Goal: Information Seeking & Learning: Learn about a topic

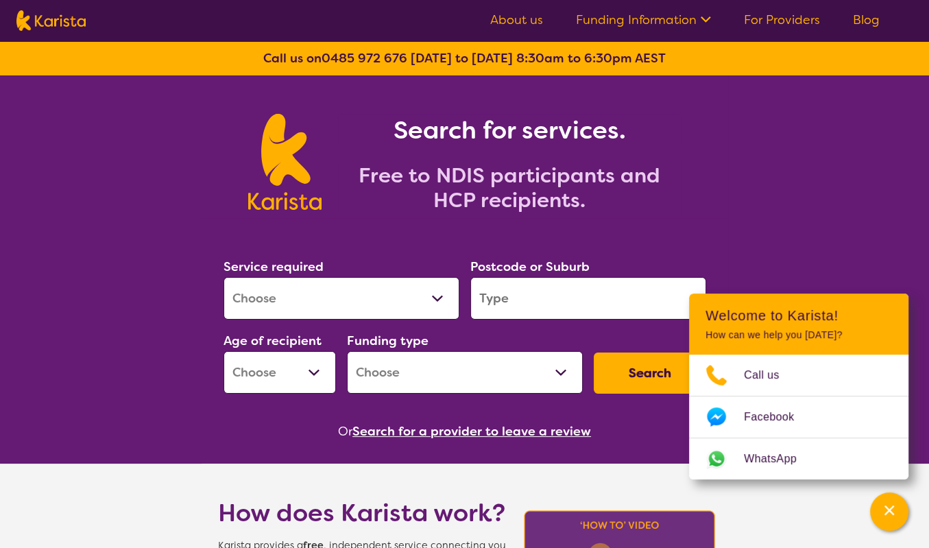
click at [310, 291] on select "Allied Health Assistant Assessment ([MEDICAL_DATA] or [MEDICAL_DATA]) Behaviour…" at bounding box center [341, 298] width 236 height 42
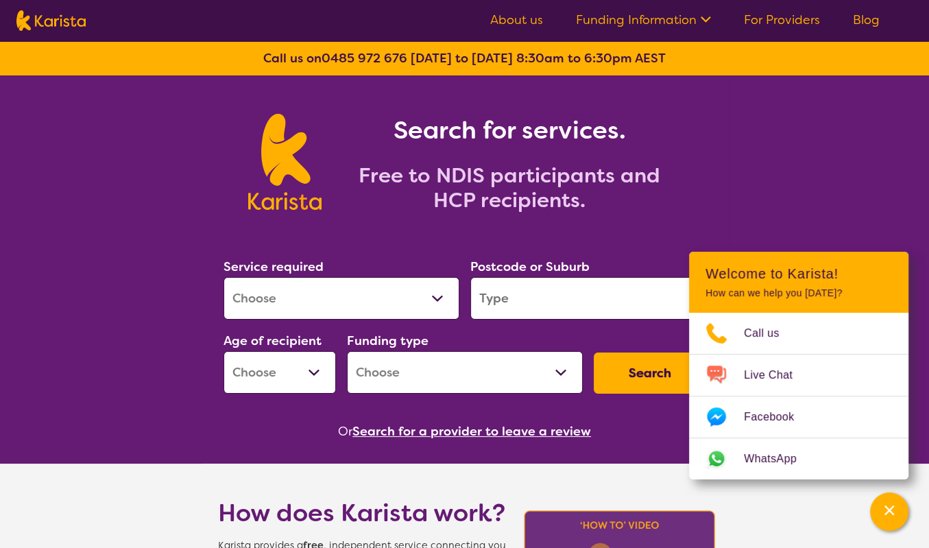
click at [313, 300] on select "Allied Health Assistant Assessment ([MEDICAL_DATA] or [MEDICAL_DATA]) Behaviour…" at bounding box center [341, 298] width 236 height 42
select select "[MEDICAL_DATA]"
click at [223, 277] on select "Allied Health Assistant Assessment ([MEDICAL_DATA] or [MEDICAL_DATA]) Behaviour…" at bounding box center [341, 298] width 236 height 42
click at [604, 315] on input "search" at bounding box center [588, 298] width 236 height 42
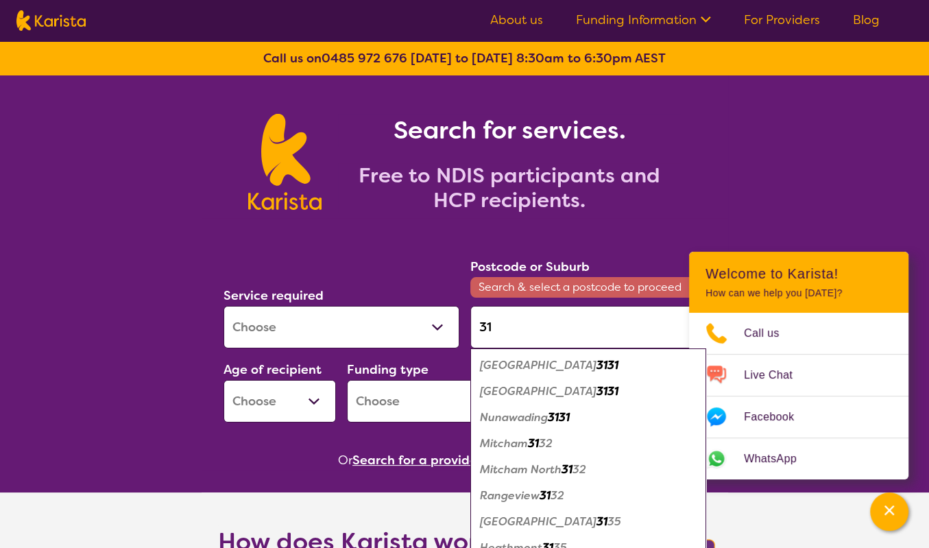
type input "3"
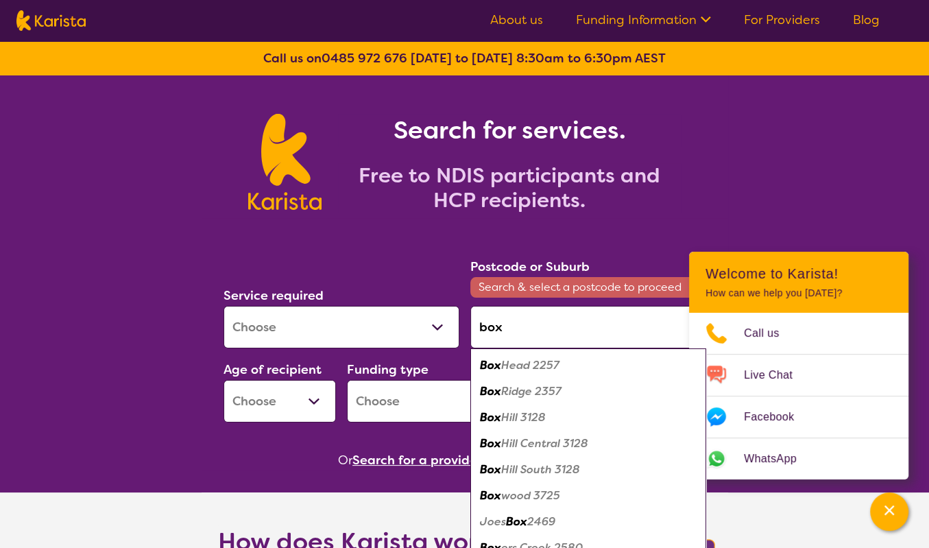
click at [520, 412] on em "Hill 3128" at bounding box center [523, 417] width 45 height 14
type input "3128"
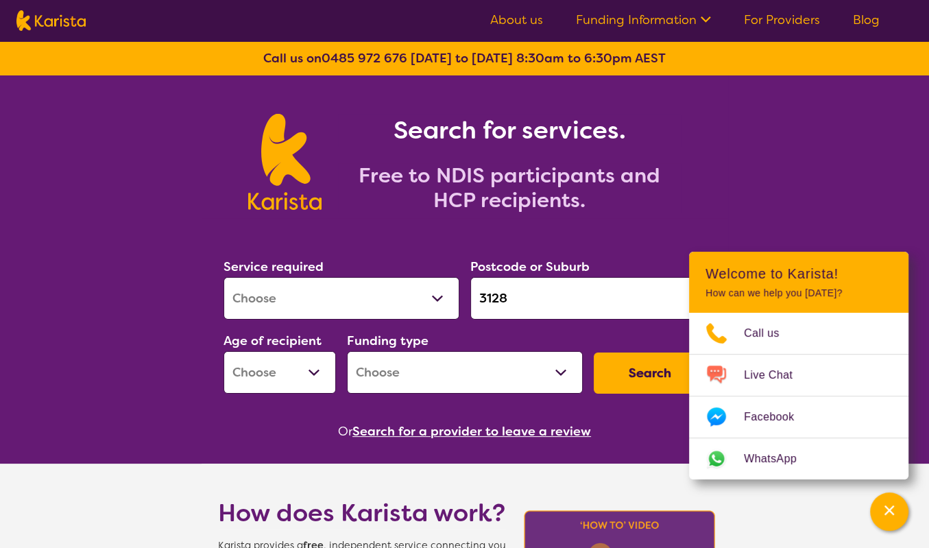
click at [303, 376] on select "Early Childhood - 0 to 9 Child - 10 to 11 Adolescent - 12 to 17 Adult - 18 to 6…" at bounding box center [279, 372] width 112 height 42
select select "EC"
click at [223, 351] on select "Early Childhood - 0 to 9 Child - 10 to 11 Adolescent - 12 to 17 Adult - 18 to 6…" at bounding box center [279, 372] width 112 height 42
click at [444, 374] on select "Home Care Package (HCP) National Disability Insurance Scheme (NDIS) I don't know" at bounding box center [465, 372] width 236 height 42
select select "NDIS"
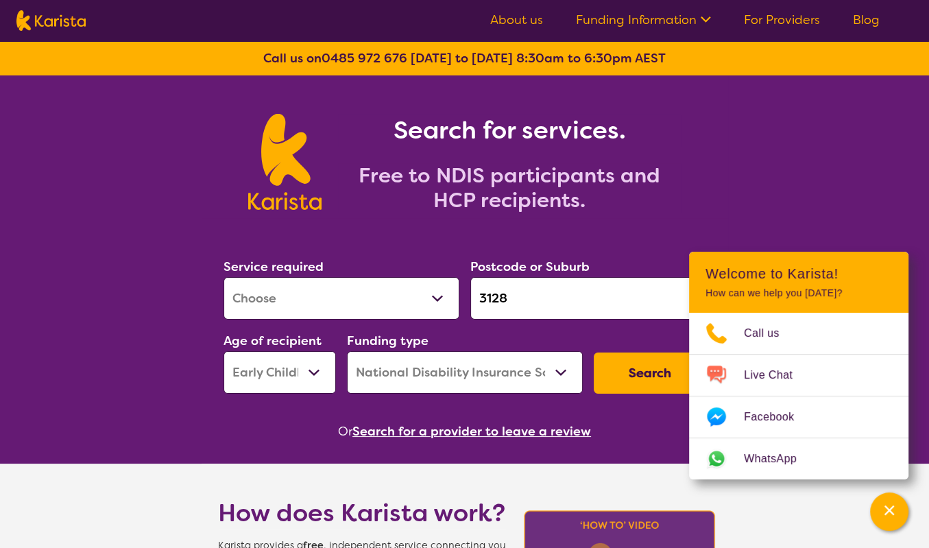
click at [347, 351] on select "Home Care Package (HCP) National Disability Insurance Scheme (NDIS) I don't know" at bounding box center [465, 372] width 236 height 42
click at [643, 372] on button "Search" at bounding box center [650, 372] width 112 height 41
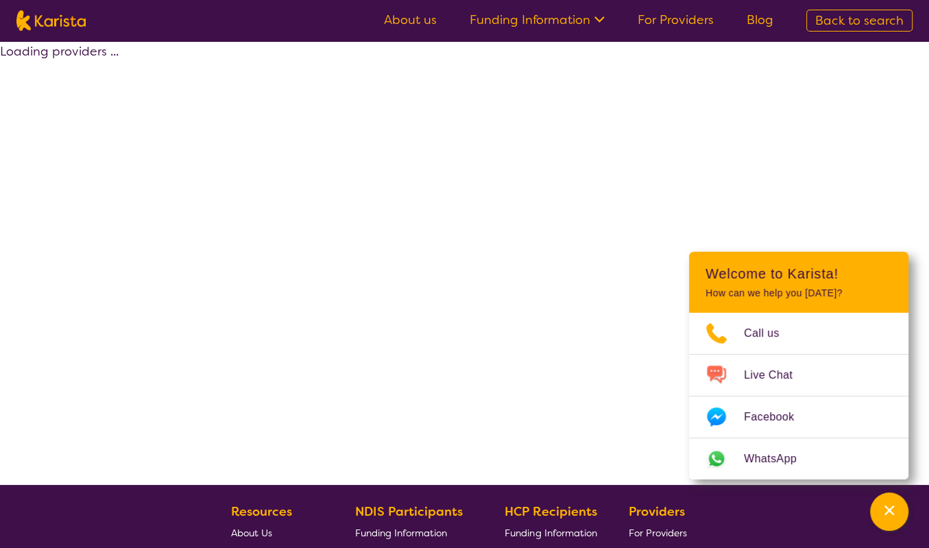
select select "by_score"
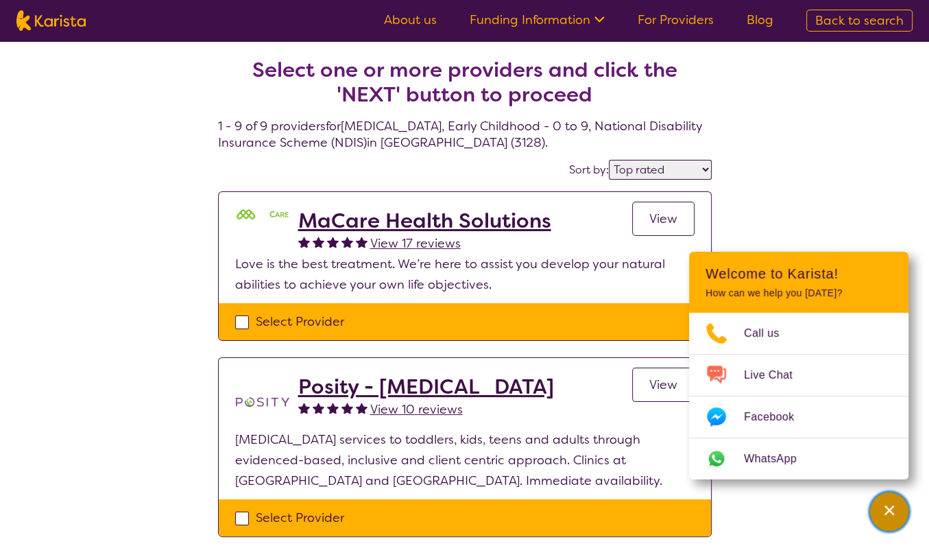
click at [897, 516] on div "Channel Menu" at bounding box center [888, 511] width 27 height 30
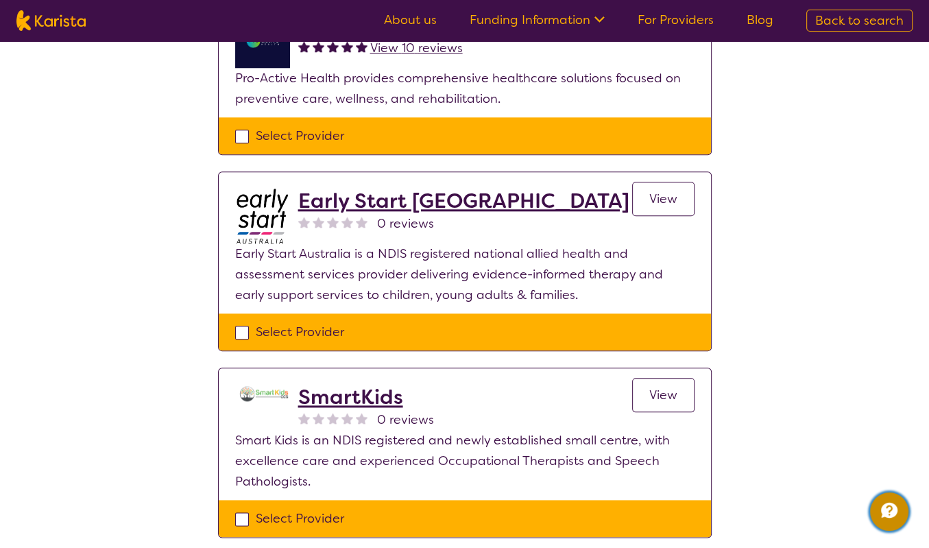
scroll to position [1097, 0]
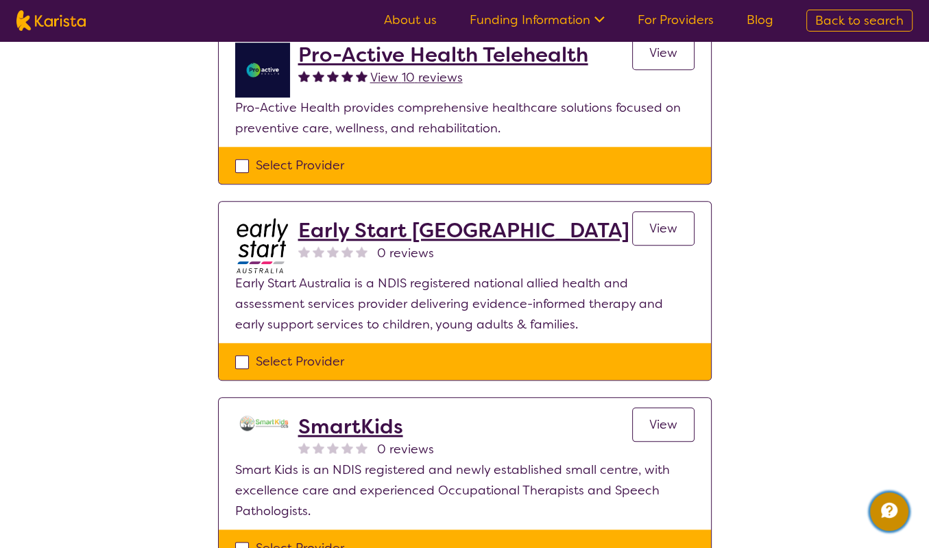
select select "[MEDICAL_DATA]"
select select "EC"
select select "NDIS"
